Goal: Transaction & Acquisition: Purchase product/service

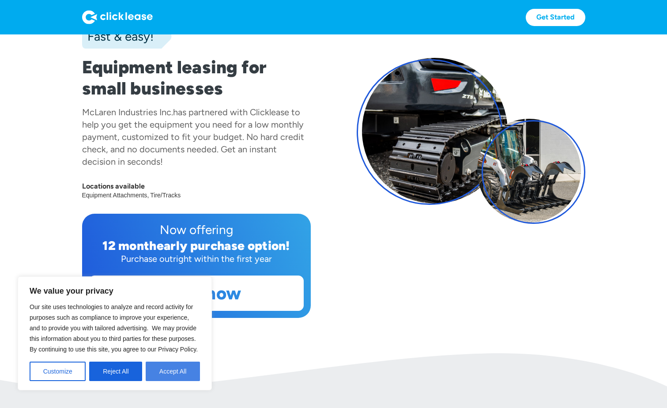
click at [175, 370] on button "Accept All" at bounding box center [173, 370] width 54 height 19
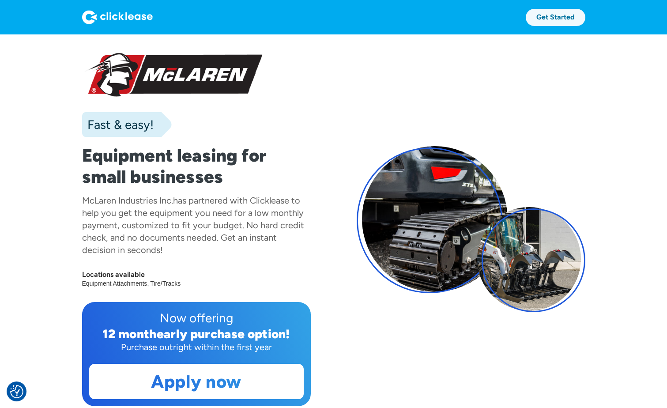
click at [554, 18] on link "Get Started" at bounding box center [556, 17] width 60 height 17
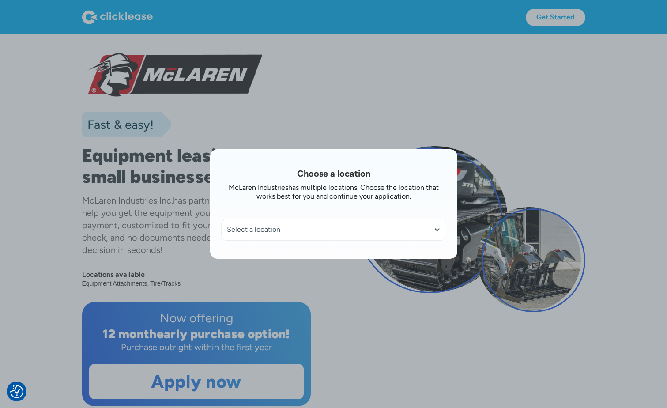
click at [409, 238] on div "Select a location" at bounding box center [334, 229] width 224 height 21
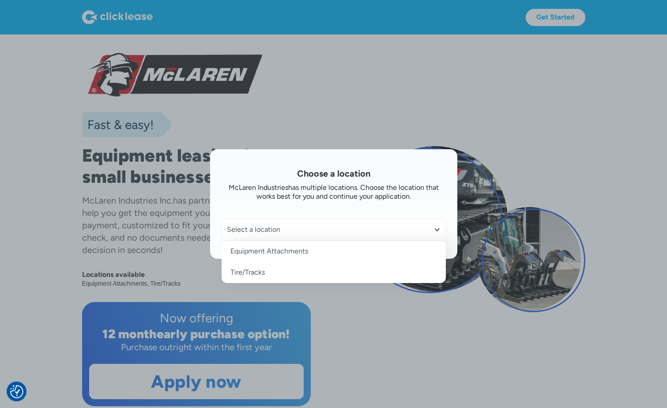
click at [255, 271] on link "Tire/Tracks" at bounding box center [334, 272] width 224 height 21
